Goal: Task Accomplishment & Management: Use online tool/utility

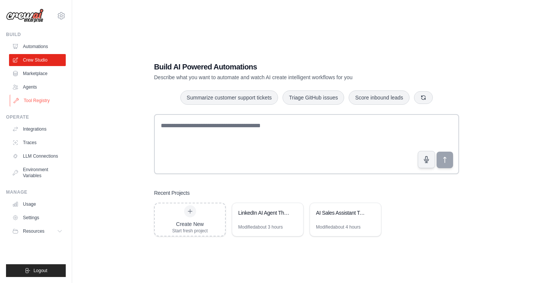
click at [44, 102] on link "Tool Registry" at bounding box center [38, 101] width 57 height 12
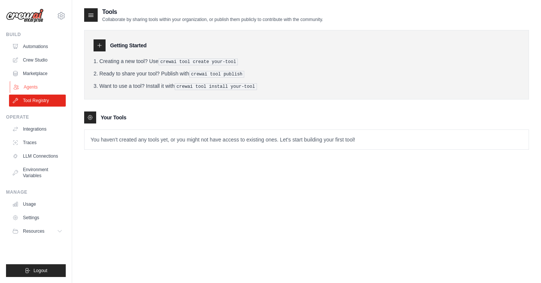
click at [38, 88] on link "Agents" at bounding box center [38, 87] width 57 height 12
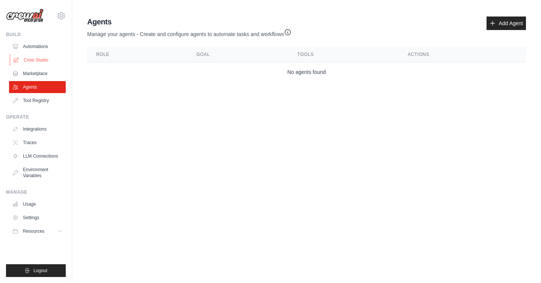
click at [38, 58] on link "Crew Studio" at bounding box center [38, 60] width 57 height 12
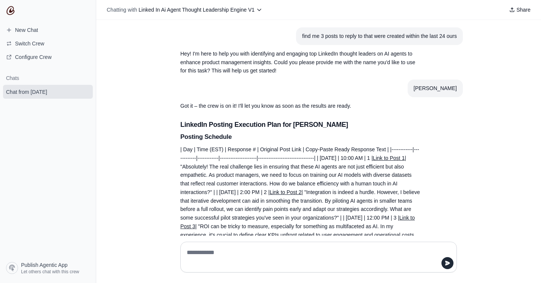
scroll to position [428, 0]
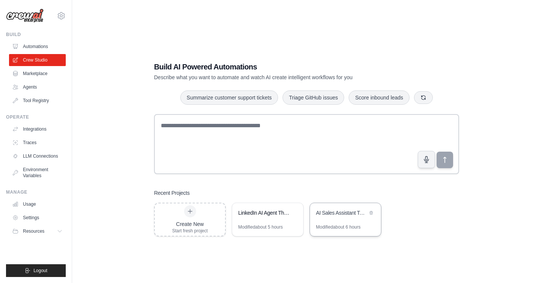
click at [346, 218] on div "AI Sales Assistant Team" at bounding box center [345, 213] width 71 height 21
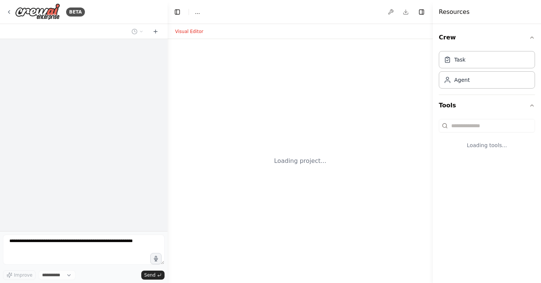
select select "****"
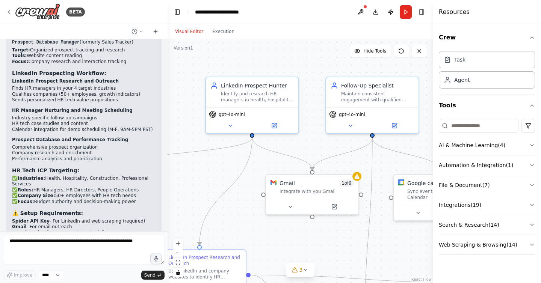
scroll to position [2086, 0]
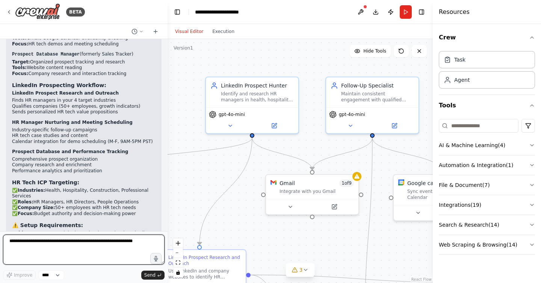
click at [48, 245] on textarea at bounding box center [84, 250] width 162 height 30
click at [67, 241] on textarea "**********" at bounding box center [84, 250] width 162 height 30
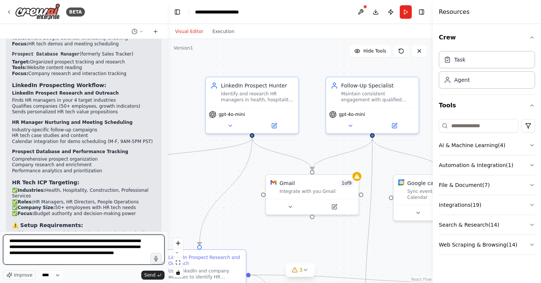
type textarea "**********"
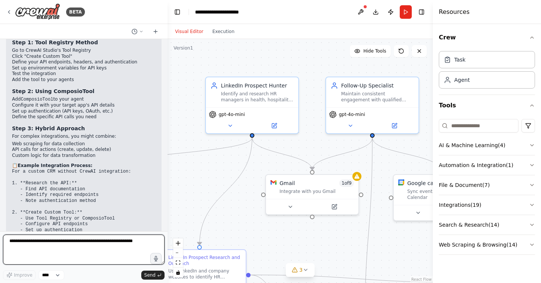
scroll to position [2650, 0]
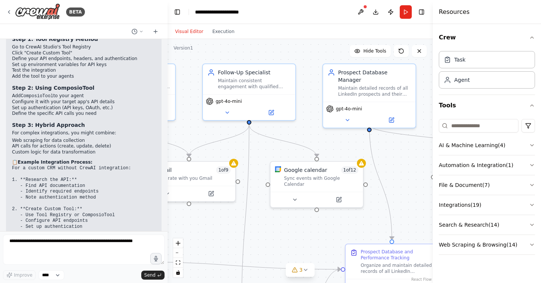
drag, startPoint x: 325, startPoint y: 146, endPoint x: 199, endPoint y: 133, distance: 126.2
click at [199, 133] on div ".deletable-edge-delete-btn { width: 20px; height: 20px; border: 0px solid #ffff…" at bounding box center [300, 161] width 265 height 244
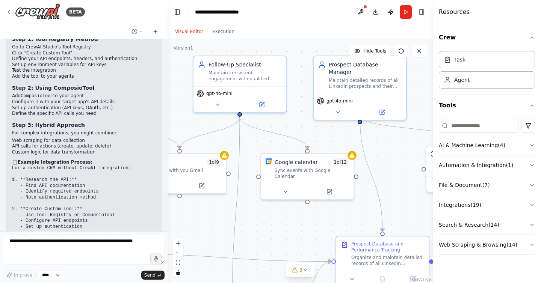
drag, startPoint x: 397, startPoint y: 159, endPoint x: 402, endPoint y: 162, distance: 6.2
click at [402, 162] on div ".deletable-edge-delete-btn { width: 20px; height: 20px; border: 0px solid #ffff…" at bounding box center [300, 161] width 265 height 244
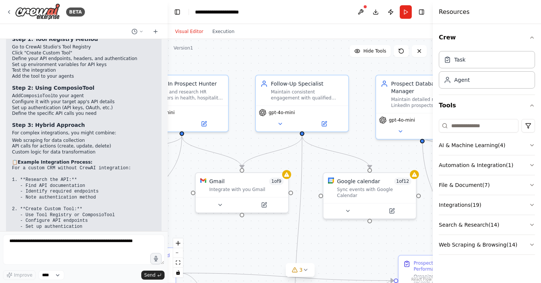
drag, startPoint x: 319, startPoint y: 133, endPoint x: 413, endPoint y: 154, distance: 96.3
click at [413, 154] on div ".deletable-edge-delete-btn { width: 20px; height: 20px; border: 0px solid #ffff…" at bounding box center [300, 161] width 265 height 244
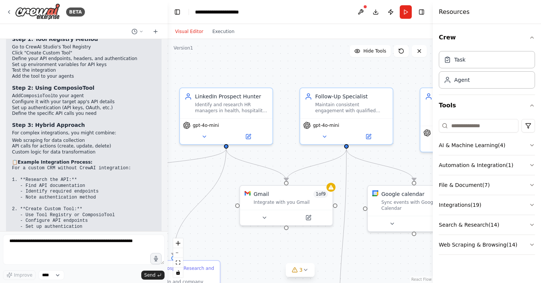
click at [289, 68] on div ".deletable-edge-delete-btn { width: 20px; height: 20px; border: 0px solid #ffff…" at bounding box center [300, 161] width 265 height 244
click at [365, 54] on span "Hide Tools" at bounding box center [374, 51] width 23 height 6
click at [365, 54] on span "Show Tools" at bounding box center [374, 51] width 25 height 6
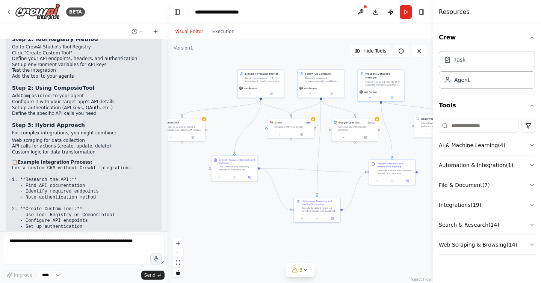
drag, startPoint x: 281, startPoint y: 114, endPoint x: 288, endPoint y: 62, distance: 52.4
click at [288, 62] on div ".deletable-edge-delete-btn { width: 20px; height: 20px; border: 0px solid #ffff…" at bounding box center [300, 161] width 265 height 244
drag, startPoint x: 192, startPoint y: 130, endPoint x: 211, endPoint y: 124, distance: 19.4
click at [211, 124] on div "SpiderTool A tool to scrape or crawl a website and return LLM-ready content." at bounding box center [200, 122] width 46 height 15
click at [223, 32] on button "Execution" at bounding box center [223, 31] width 31 height 9
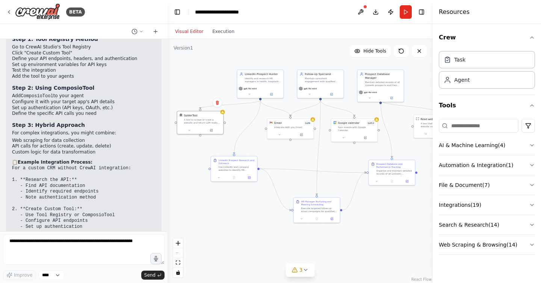
click at [190, 31] on button "Visual Editor" at bounding box center [189, 31] width 37 height 9
click at [206, 119] on div "A tool to scrape or crawl a website and return LLM-ready content." at bounding box center [202, 121] width 37 height 6
click at [222, 113] on div at bounding box center [223, 111] width 5 height 5
click at [211, 131] on icon at bounding box center [211, 129] width 3 height 3
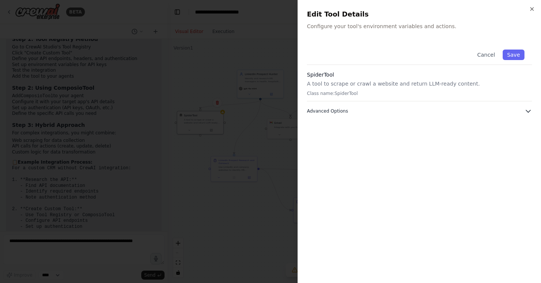
click at [513, 112] on button "Advanced Options" at bounding box center [419, 111] width 225 height 8
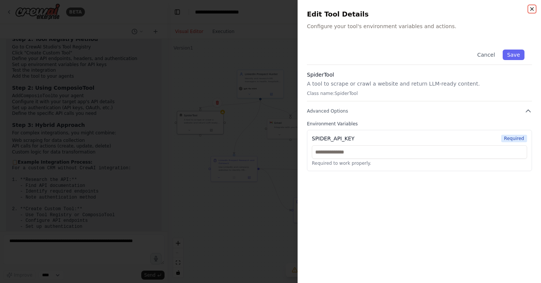
click at [532, 8] on icon "button" at bounding box center [532, 9] width 6 height 6
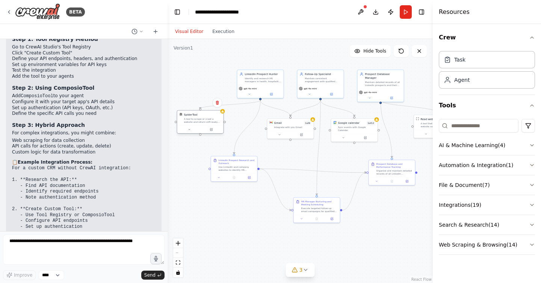
click at [210, 122] on div "A tool to scrape or crawl a website and return LLM-ready content." at bounding box center [202, 121] width 37 height 6
click at [200, 117] on div "SpiderTool A tool to scrape or crawl a website and return LLM-ready content." at bounding box center [202, 118] width 37 height 11
click at [203, 123] on div "A tool to scrape or crawl a website and return LLM-ready content." at bounding box center [202, 121] width 37 height 6
click at [189, 133] on div "SpiderTool A tool to scrape or crawl a website and return LLM-ready content." at bounding box center [200, 122] width 47 height 24
click at [189, 130] on icon at bounding box center [189, 129] width 3 height 3
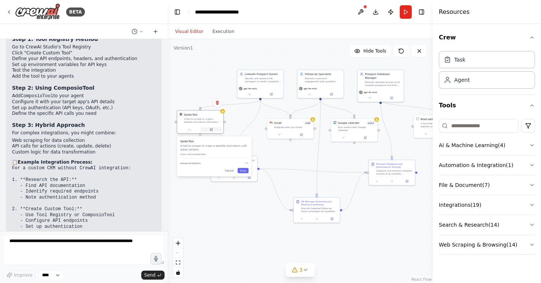
click at [210, 128] on icon at bounding box center [211, 129] width 3 height 3
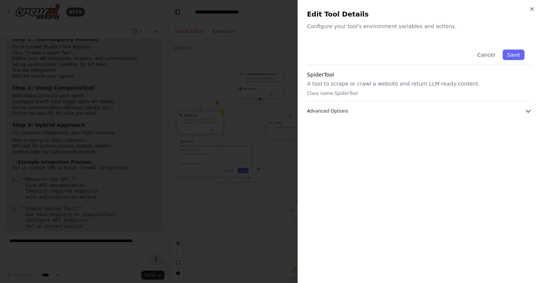
click at [530, 111] on icon "button" at bounding box center [528, 111] width 5 height 2
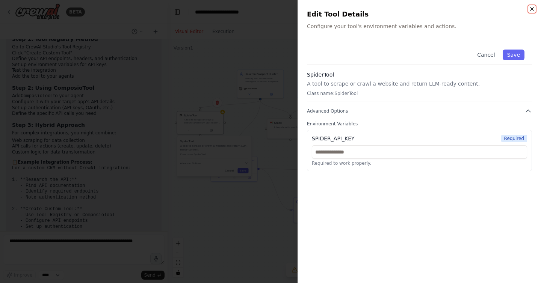
click at [533, 6] on icon "button" at bounding box center [532, 9] width 6 height 6
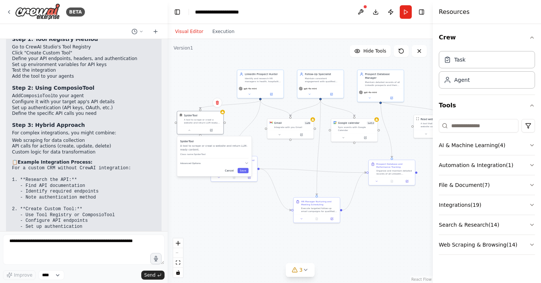
click at [228, 169] on button "Cancel" at bounding box center [230, 170] width 14 height 5
click at [242, 165] on div "Use LinkedIn and company websites to identify HR managers and HR directors in h…" at bounding box center [237, 168] width 36 height 6
click at [251, 177] on button at bounding box center [249, 177] width 13 height 5
click at [249, 174] on div at bounding box center [234, 177] width 46 height 8
click at [263, 80] on div "Identify and research HR managers in health, hospitality, construction, and pro…" at bounding box center [263, 79] width 36 height 6
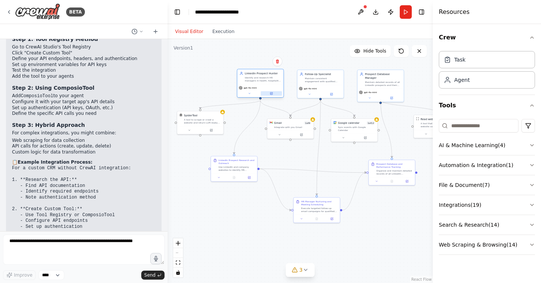
click at [272, 93] on icon at bounding box center [272, 93] width 2 height 2
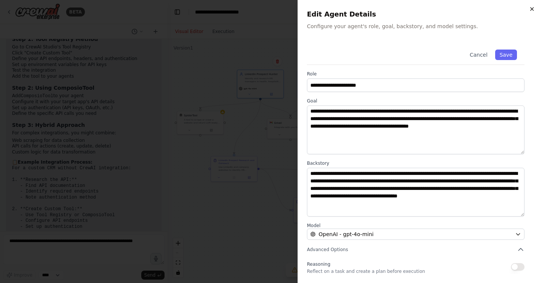
click at [532, 11] on icon "button" at bounding box center [532, 9] width 6 height 6
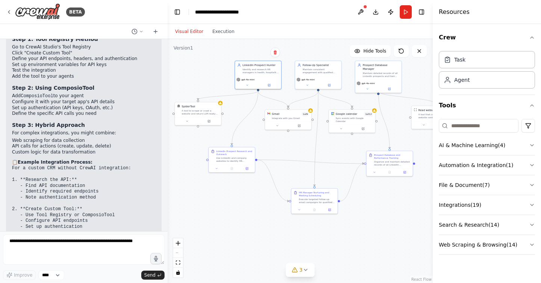
drag, startPoint x: 379, startPoint y: 210, endPoint x: 379, endPoint y: 201, distance: 9.0
click at [379, 201] on div ".deletable-edge-delete-btn { width: 20px; height: 20px; border: 0px solid #ffff…" at bounding box center [300, 161] width 265 height 244
click at [8, 12] on icon at bounding box center [9, 12] width 2 height 3
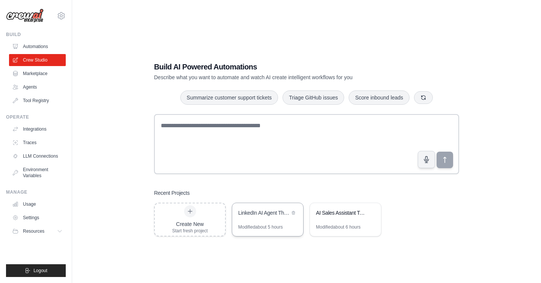
click at [267, 219] on div "LinkedIn AI Agent Thought Leadership Engine" at bounding box center [267, 213] width 71 height 21
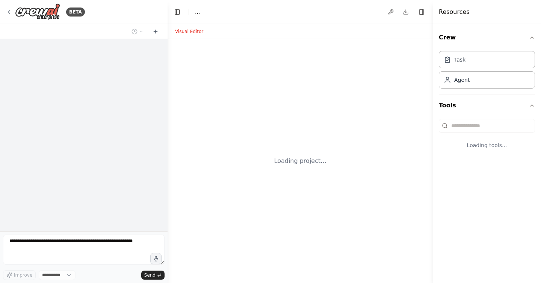
select select "****"
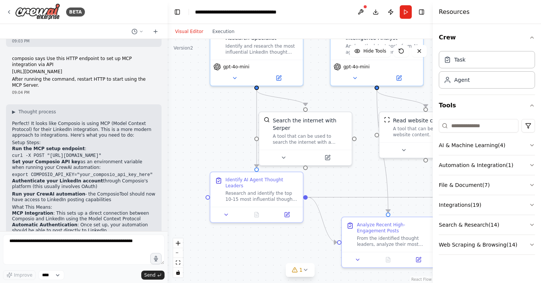
drag, startPoint x: 216, startPoint y: 179, endPoint x: 221, endPoint y: 123, distance: 56.5
click at [221, 123] on div ".deletable-edge-delete-btn { width: 20px; height: 20px; border: 0px solid #ffff…" at bounding box center [300, 161] width 265 height 244
click at [307, 125] on div "Search the internet with Serper" at bounding box center [310, 121] width 74 height 15
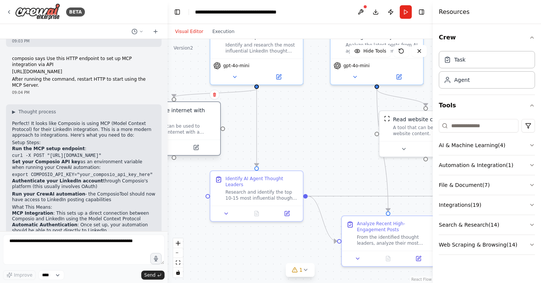
drag, startPoint x: 313, startPoint y: 125, endPoint x: 183, endPoint y: 118, distance: 130.6
click at [183, 118] on div "Search the internet with Serper" at bounding box center [178, 114] width 74 height 15
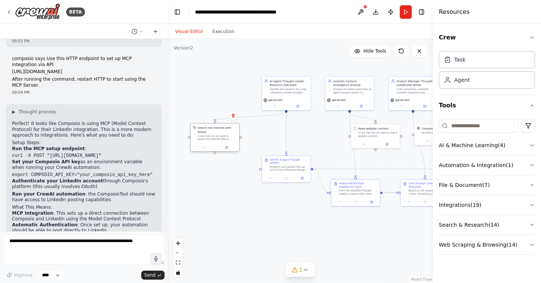
drag, startPoint x: 257, startPoint y: 135, endPoint x: 230, endPoint y: 141, distance: 28.4
click at [230, 141] on div "Search the internet with Serper A tool that can be used to search the internet …" at bounding box center [215, 134] width 49 height 20
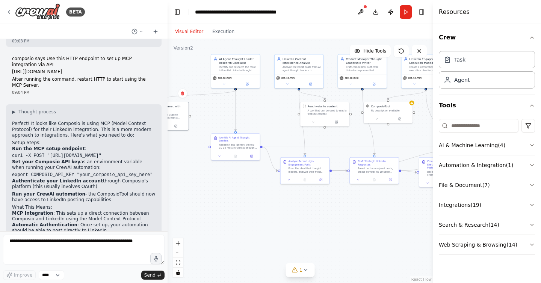
drag, startPoint x: 278, startPoint y: 225, endPoint x: 227, endPoint y: 203, distance: 55.4
click at [227, 203] on div ".deletable-edge-delete-btn { width: 20px; height: 20px; border: 0px solid #ffff…" at bounding box center [300, 161] width 265 height 244
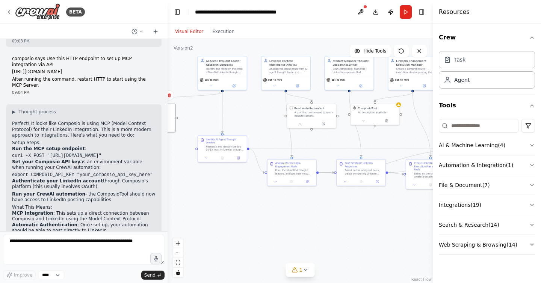
drag, startPoint x: 339, startPoint y: 216, endPoint x: 326, endPoint y: 218, distance: 13.3
click at [326, 218] on div ".deletable-edge-delete-btn { width: 20px; height: 20px; border: 0px solid #ffff…" at bounding box center [300, 161] width 265 height 244
click at [232, 191] on div ".deletable-edge-delete-btn { width: 20px; height: 20px; border: 0px solid #ffff…" at bounding box center [300, 161] width 265 height 244
